Goal: Task Accomplishment & Management: Manage account settings

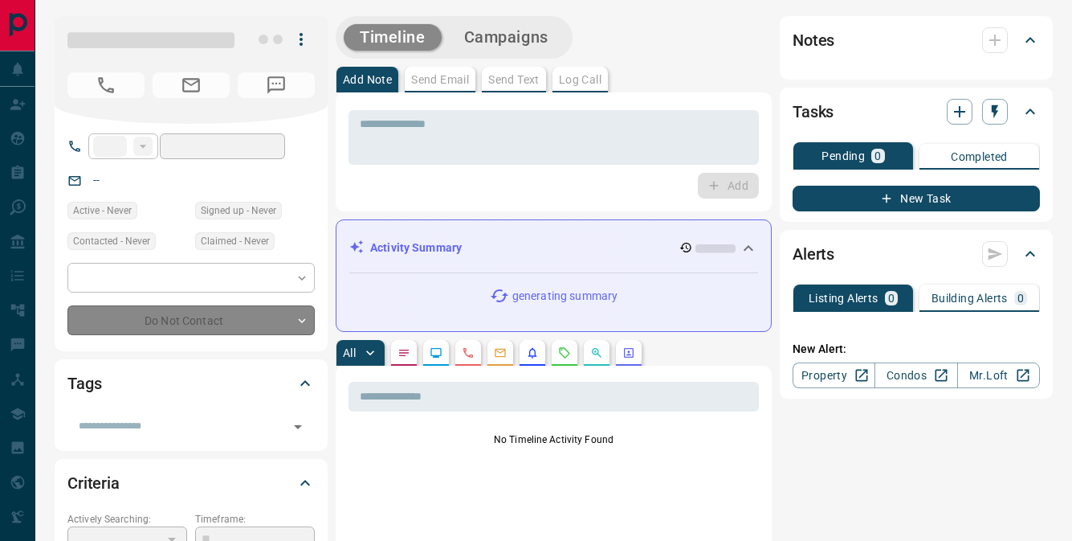
type input "**"
type input "**********"
type input "*"
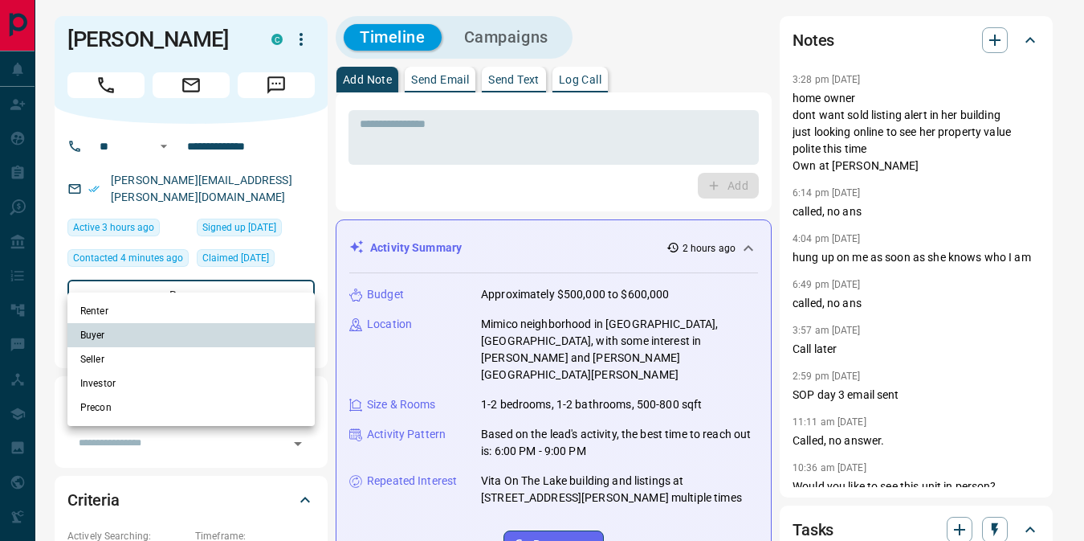
click at [122, 354] on li "Seller" at bounding box center [190, 359] width 247 height 24
type input "**********"
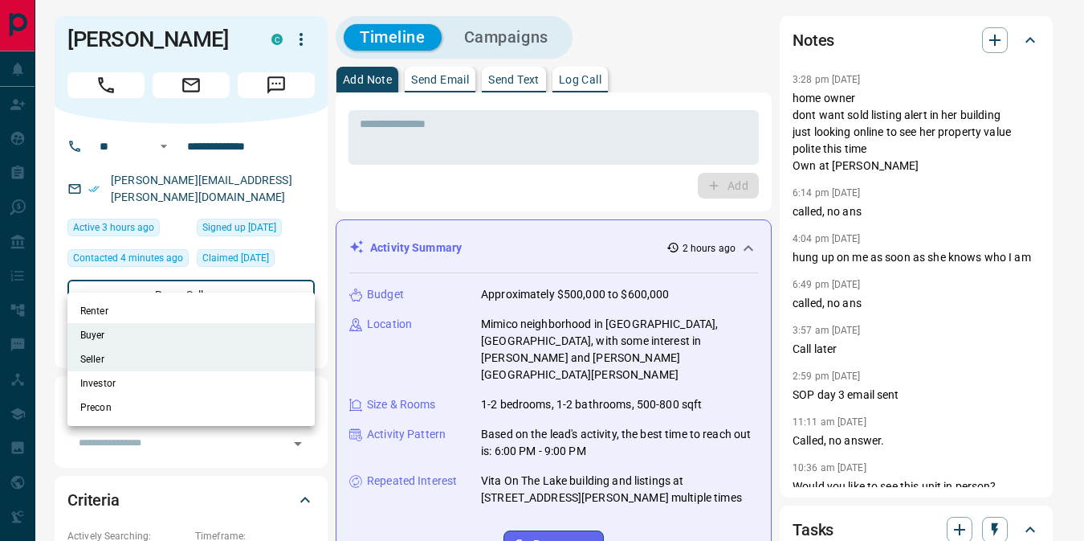
click at [304, 169] on div at bounding box center [542, 270] width 1084 height 541
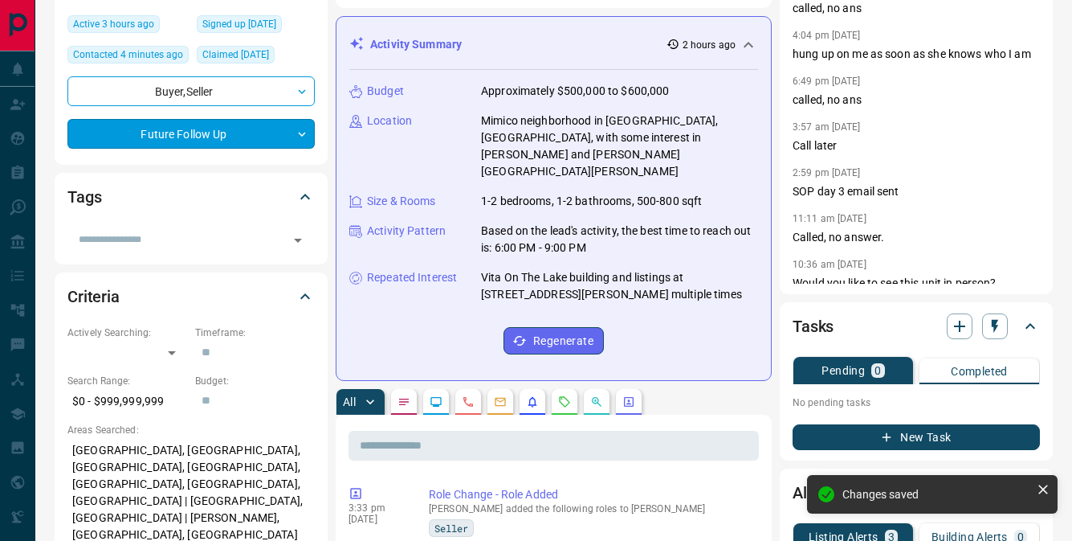
scroll to position [208, 0]
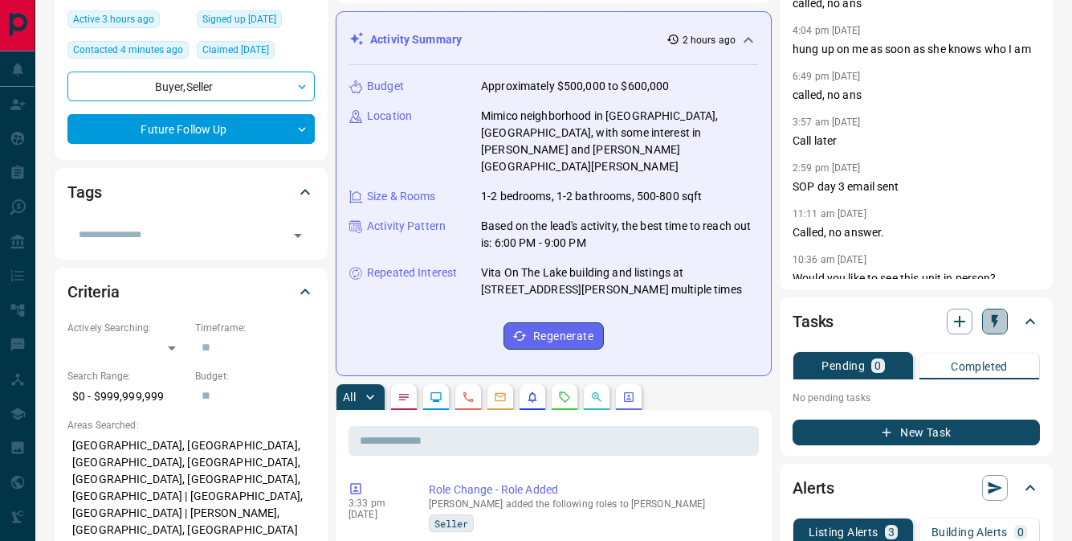
click at [991, 327] on icon "button" at bounding box center [995, 321] width 16 height 16
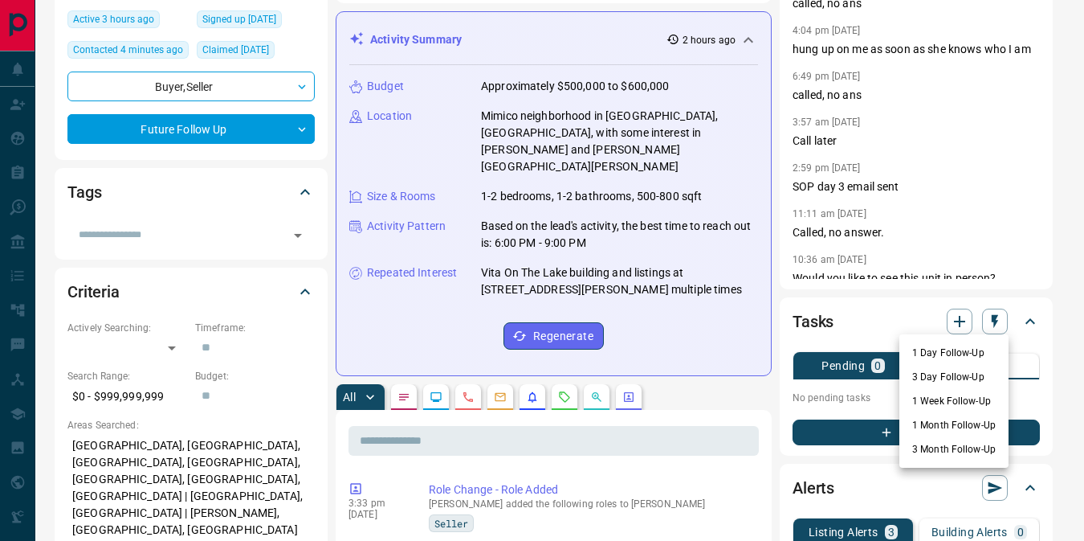
click at [933, 446] on li "3 Month Follow-Up" at bounding box center [954, 449] width 109 height 24
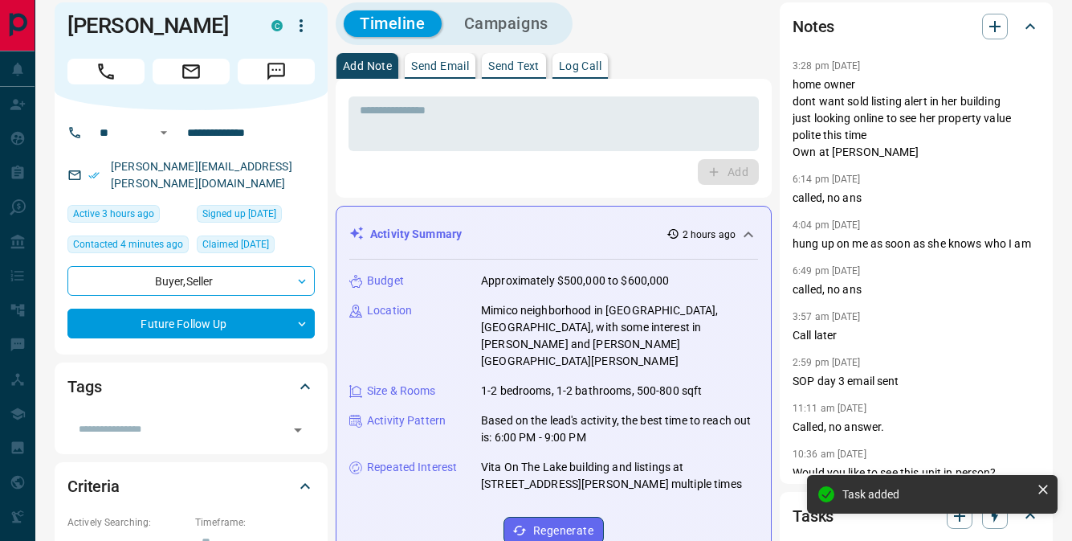
scroll to position [0, 0]
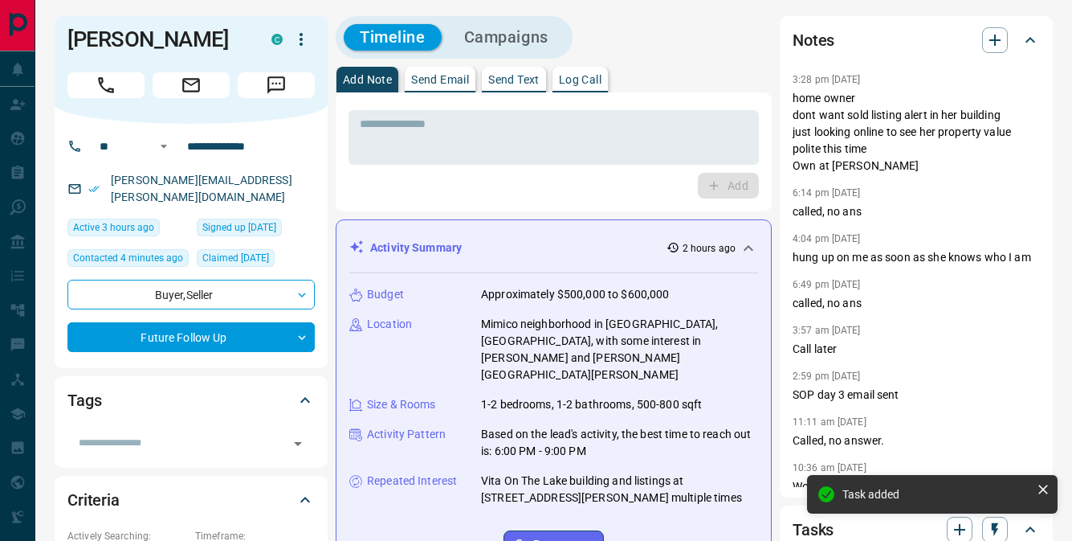
click at [592, 169] on div "* ​ Add" at bounding box center [554, 151] width 410 height 93
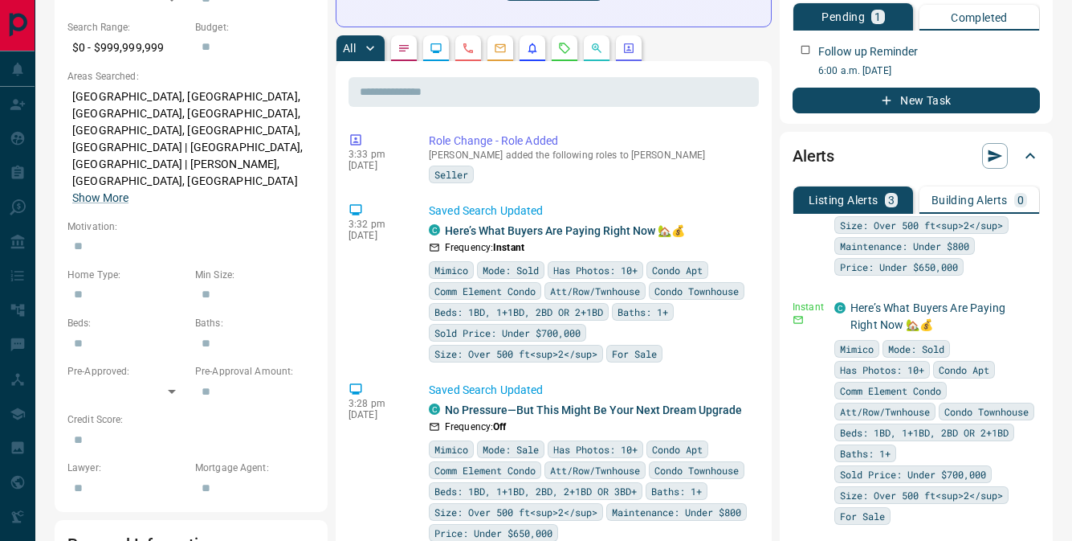
scroll to position [206, 0]
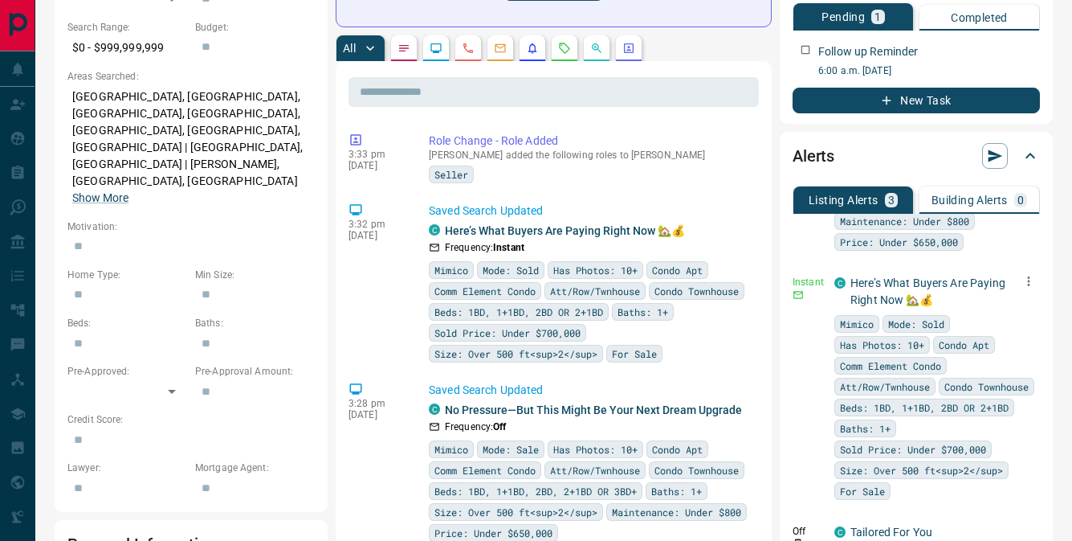
click at [1028, 286] on icon "button" at bounding box center [1029, 281] width 2 height 10
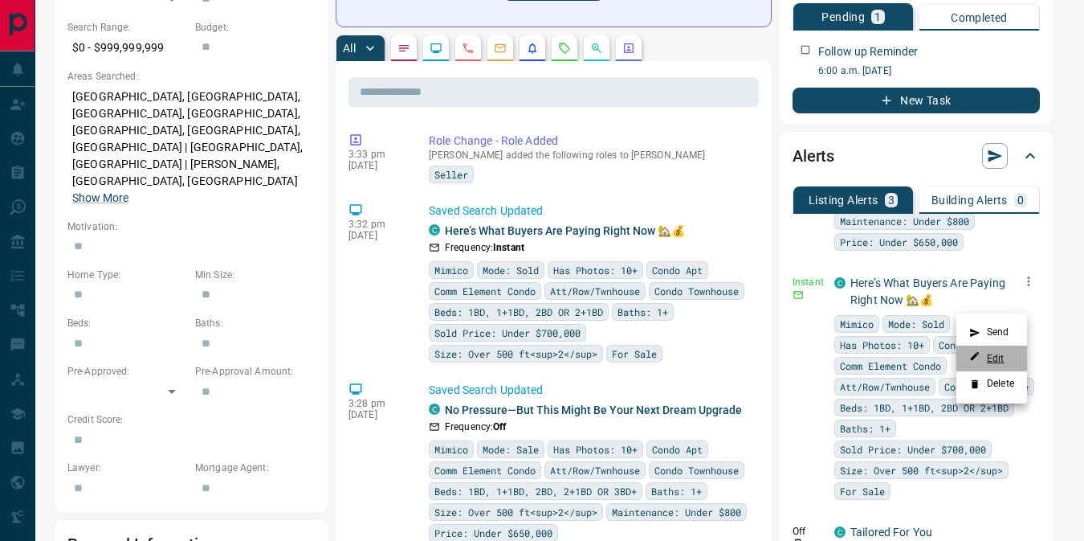
click at [999, 353] on link "Edit" at bounding box center [986, 357] width 35 height 15
click at [700, 63] on div at bounding box center [542, 270] width 1084 height 541
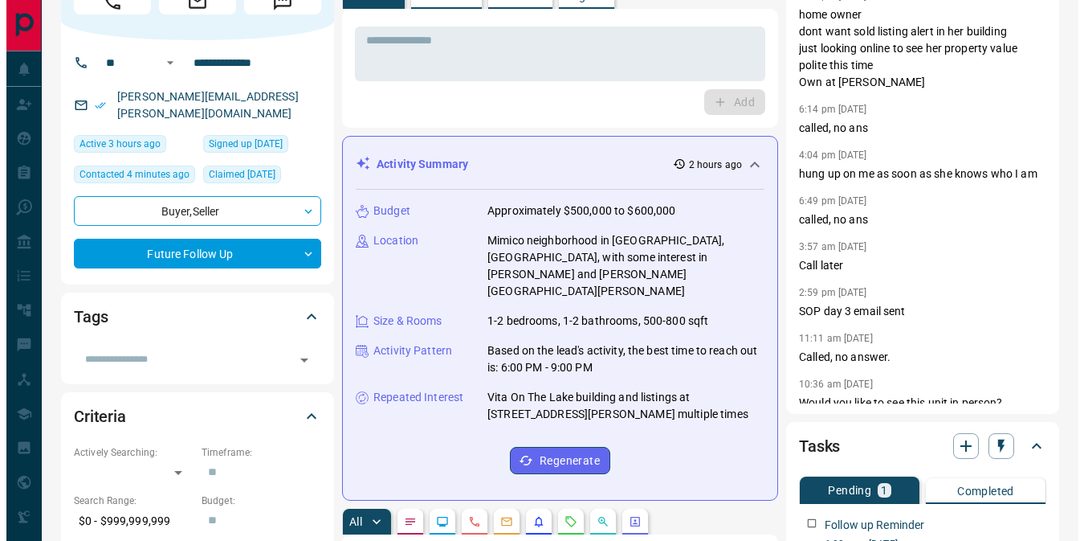
scroll to position [0, 0]
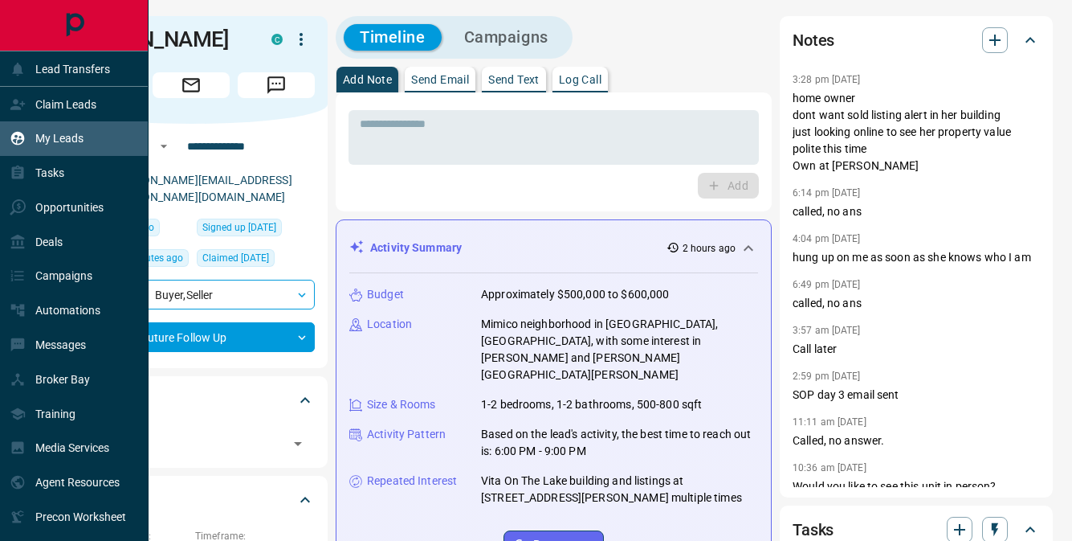
click at [42, 143] on p "My Leads" at bounding box center [59, 138] width 48 height 13
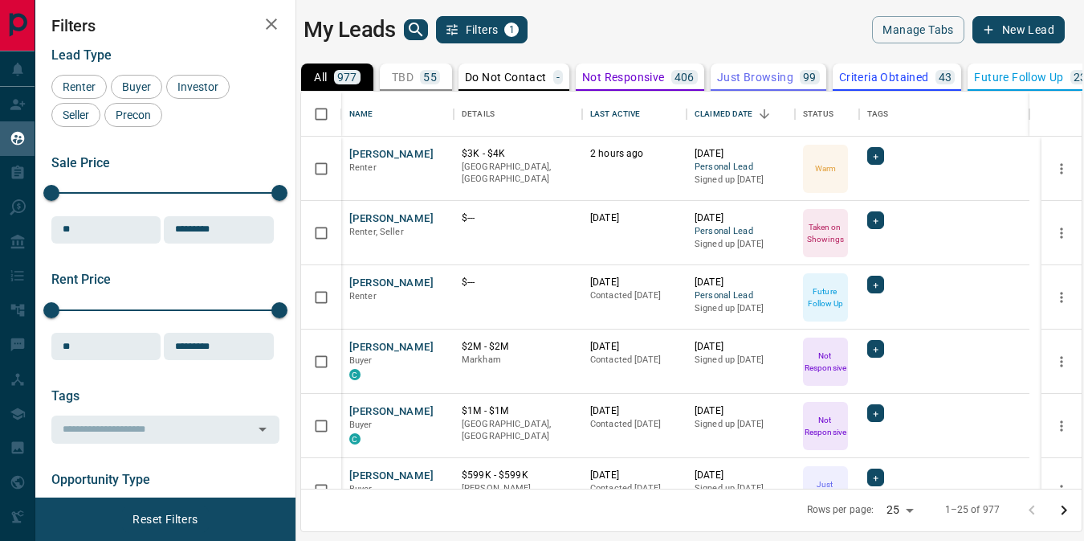
click at [418, 26] on icon "search button" at bounding box center [416, 29] width 14 height 14
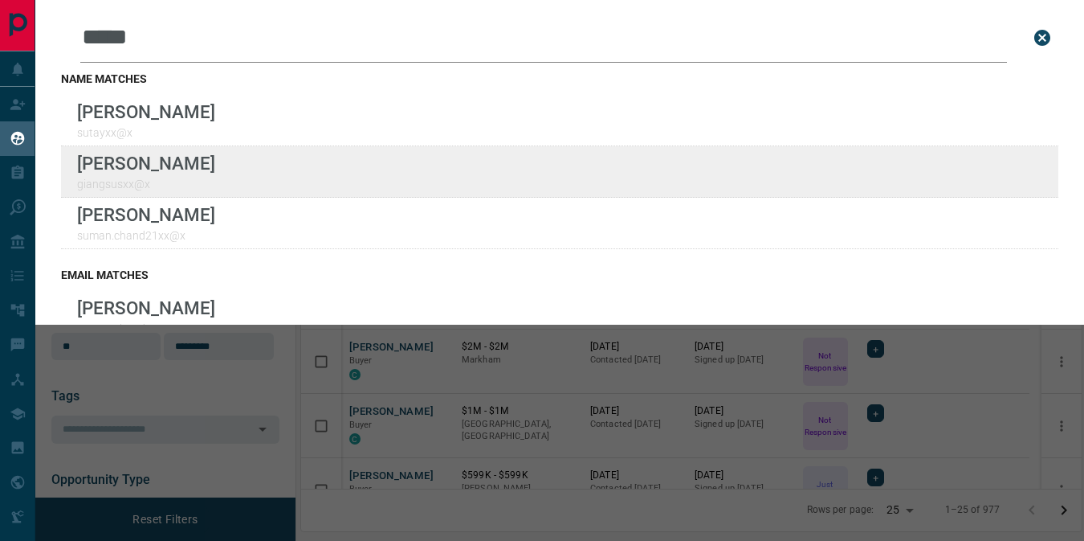
type input "*****"
click at [0, 0] on div "Lead Transfers Claim Leads My Leads Tasks Opportunities Deals Campaigns Automat…" at bounding box center [542, 260] width 1084 height 520
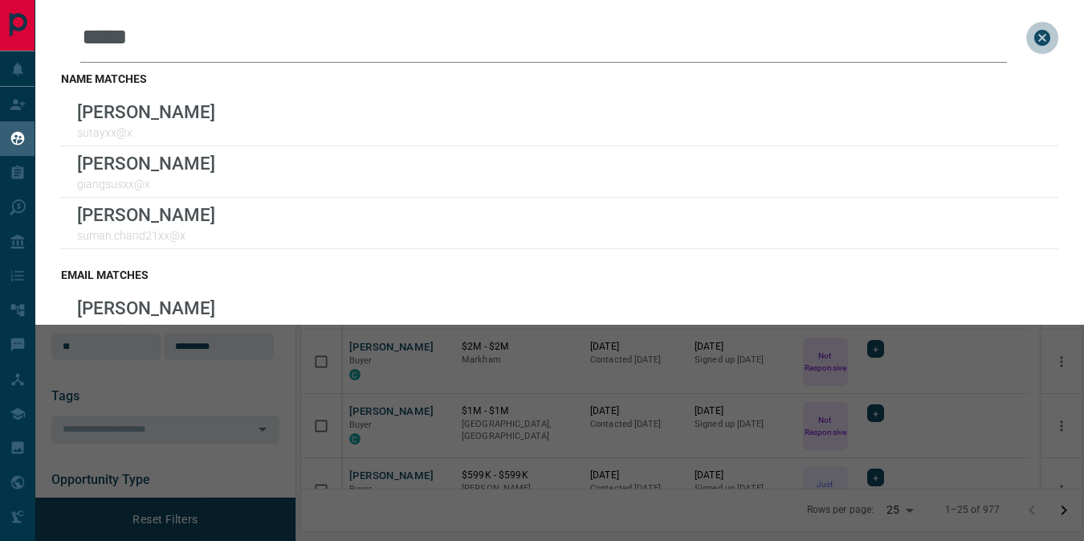
click at [1035, 30] on icon "close search bar" at bounding box center [1043, 38] width 16 height 16
